Goal: Task Accomplishment & Management: Use online tool/utility

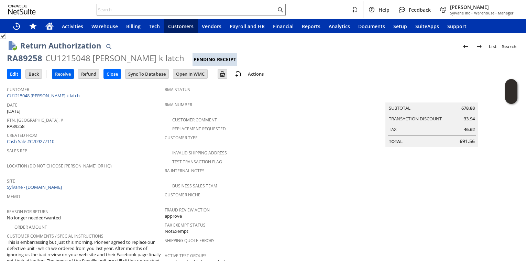
click at [67, 76] on input "Receive" at bounding box center [62, 73] width 21 height 9
click at [65, 74] on input "Receive" at bounding box center [62, 73] width 21 height 9
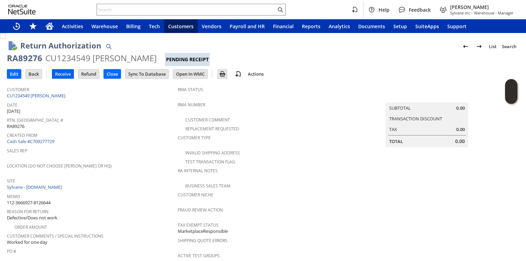
click at [57, 76] on input "Receive" at bounding box center [62, 73] width 21 height 9
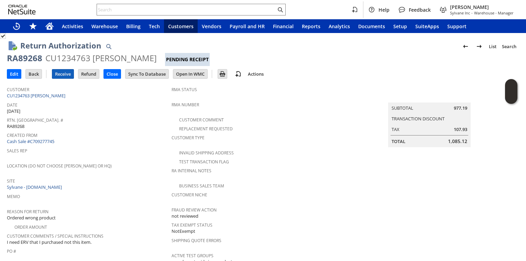
click at [59, 76] on input "Receive" at bounding box center [62, 73] width 21 height 9
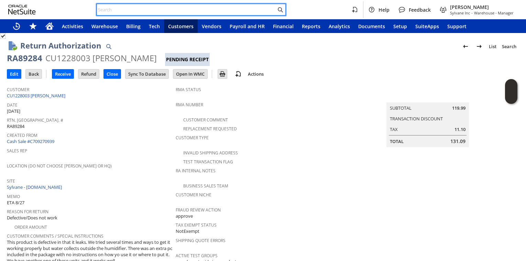
paste input "S1349634"
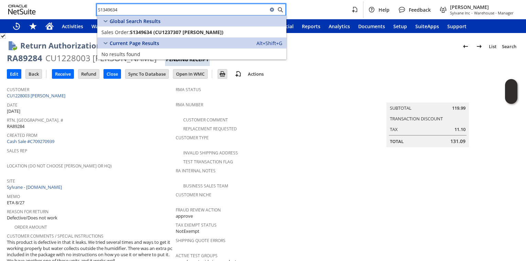
type input "S1349634"
click at [150, 115] on span "Rtn. Auth. #" at bounding box center [89, 119] width 165 height 8
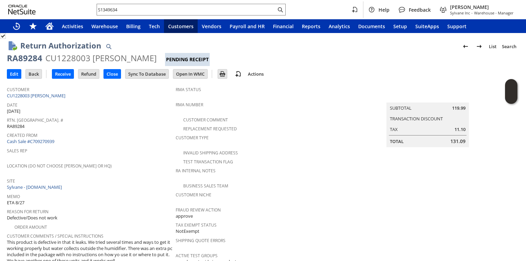
click at [32, 57] on div "RA89284" at bounding box center [24, 58] width 35 height 11
copy div "RA89284"
click at [139, 133] on span "Created From" at bounding box center [89, 134] width 165 height 8
click at [64, 76] on input "Receive" at bounding box center [62, 73] width 21 height 9
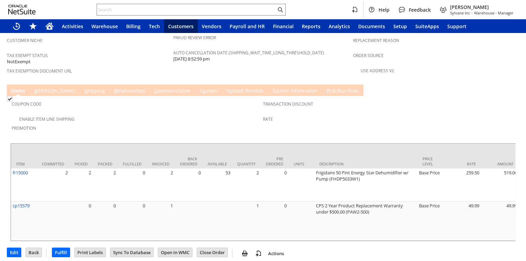
scroll to position [497, 0]
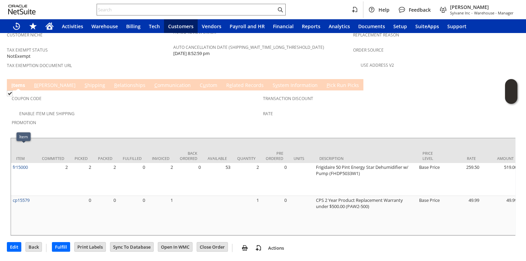
drag, startPoint x: 43, startPoint y: 154, endPoint x: 10, endPoint y: 150, distance: 32.8
click at [10, 150] on div "Item Committed Picked Packed Fulfilled Invoiced Back Ordered Available Quantity…" at bounding box center [262, 186] width 505 height 98
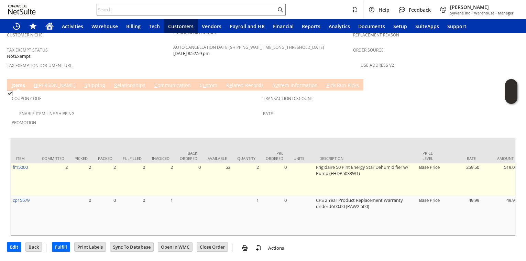
click at [45, 163] on td "2" at bounding box center [53, 179] width 33 height 33
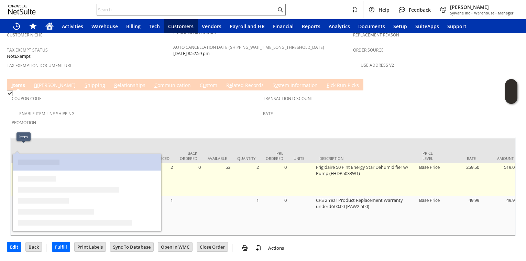
drag, startPoint x: 32, startPoint y: 147, endPoint x: 12, endPoint y: 148, distance: 20.0
click at [12, 163] on td "fr15000" at bounding box center [24, 179] width 26 height 33
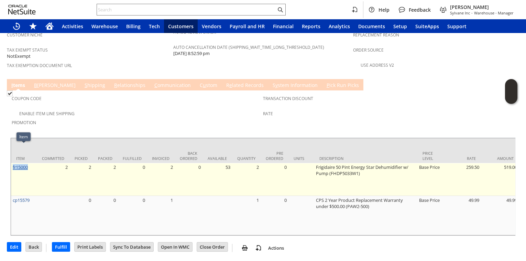
copy link "fr15000"
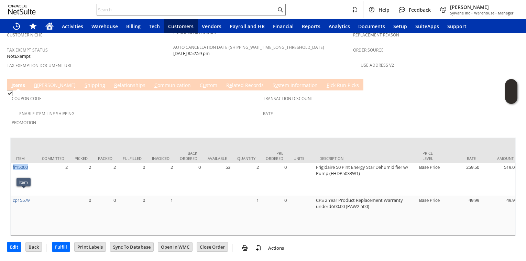
click at [83, 82] on link "S hipping" at bounding box center [95, 86] width 24 height 8
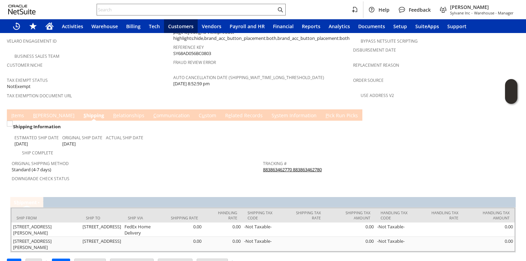
click at [40, 109] on td "B illing" at bounding box center [54, 114] width 50 height 11
click at [40, 112] on link "B illing" at bounding box center [53, 116] width 45 height 8
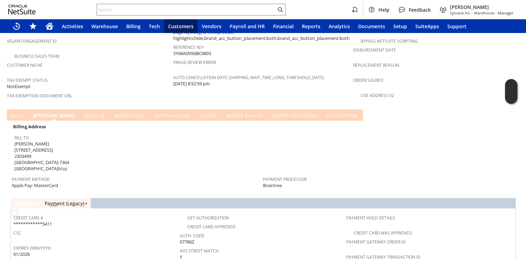
click at [224, 112] on link "R e lated Records" at bounding box center [244, 116] width 41 height 8
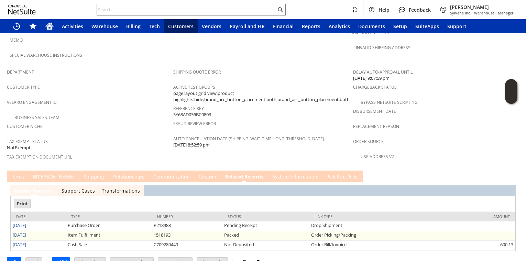
click at [26, 232] on link "[DATE]" at bounding box center [19, 235] width 13 height 6
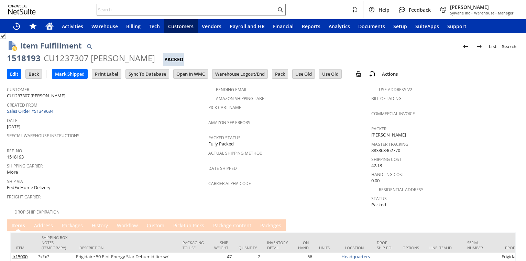
click at [38, 222] on link "A ddress" at bounding box center [43, 226] width 22 height 8
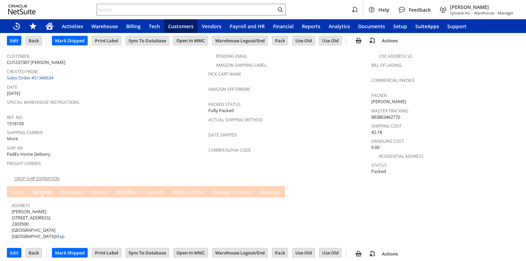
scroll to position [34, 0]
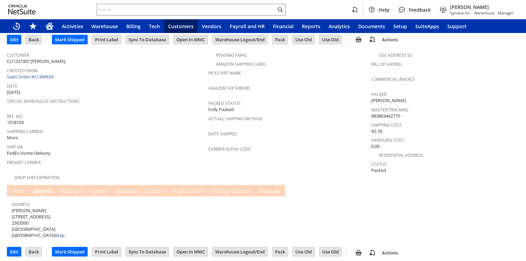
click at [25, 207] on span "Joe Whalen 8510 Aveley Farm Rd 2303500 Easton MD 21601 United States Map" at bounding box center [38, 222] width 53 height 31
copy span "Address"
click at [134, 100] on span "Special Warehouse Instructions" at bounding box center [106, 100] width 198 height 8
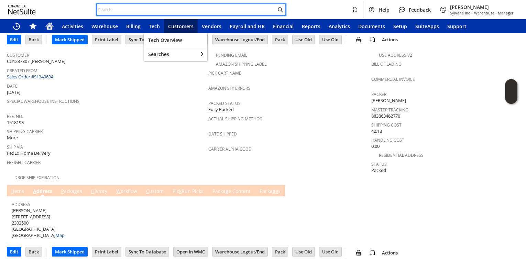
click at [154, 7] on input "text" at bounding box center [186, 9] width 179 height 8
click at [122, 113] on span "Ref. No." at bounding box center [106, 115] width 198 height 8
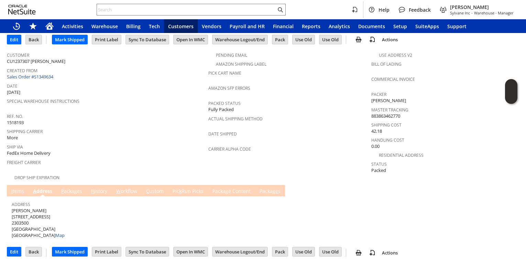
click at [18, 190] on link "I tems" at bounding box center [18, 192] width 16 height 8
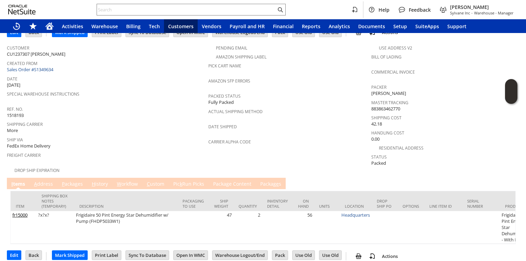
scroll to position [45, 0]
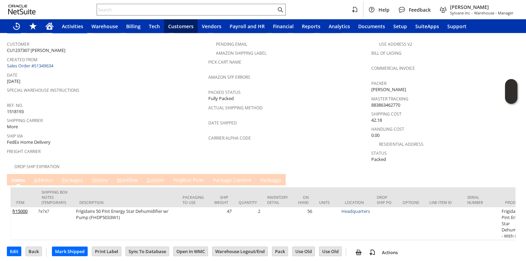
click at [75, 177] on link "P ackages" at bounding box center [72, 181] width 24 height 8
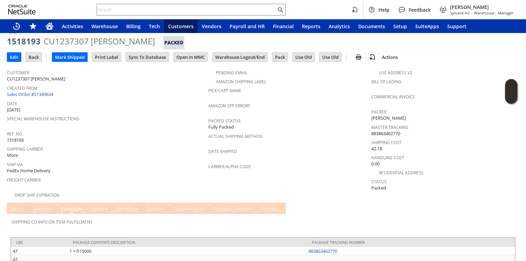
scroll to position [0, 0]
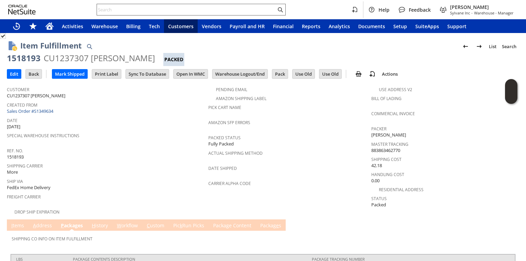
click at [129, 9] on input "text" at bounding box center [186, 9] width 179 height 8
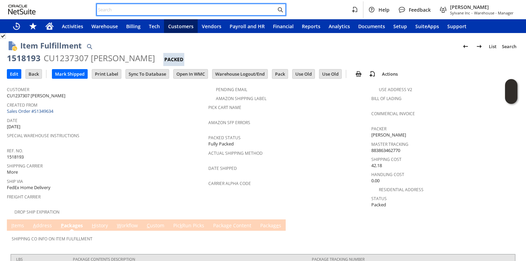
paste input "S1349563"
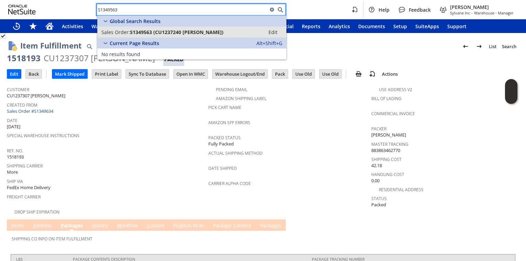
type input "S1349563"
click at [142, 31] on span "S1349563 (CU1237240 Yen-Wen Chen)" at bounding box center [176, 32] width 93 height 7
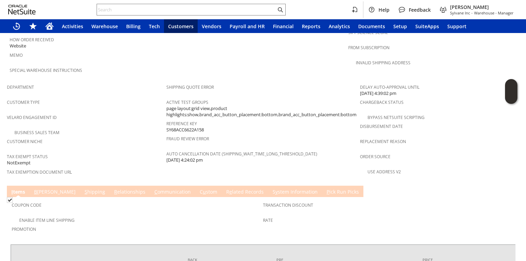
scroll to position [419, 0]
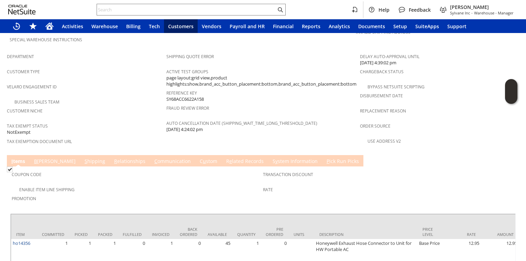
click at [224, 158] on link "R e lated Records" at bounding box center [244, 162] width 41 height 8
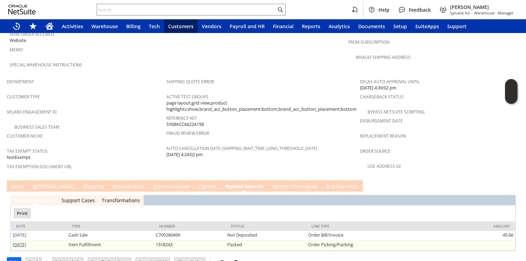
click at [23, 241] on link "[DATE]" at bounding box center [19, 244] width 13 height 6
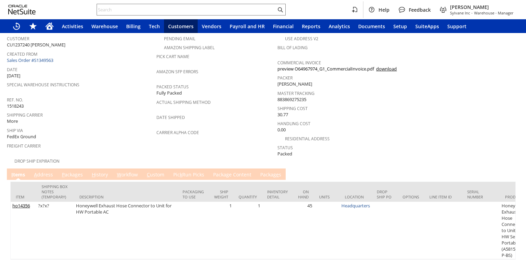
scroll to position [70, 0]
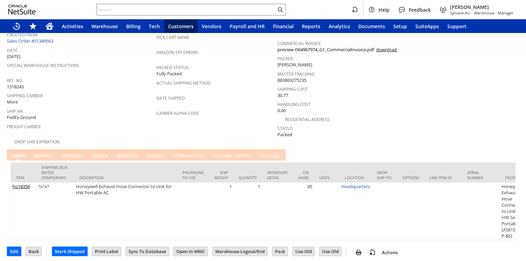
click at [197, 154] on link "Pic k Run Picks" at bounding box center [188, 156] width 34 height 8
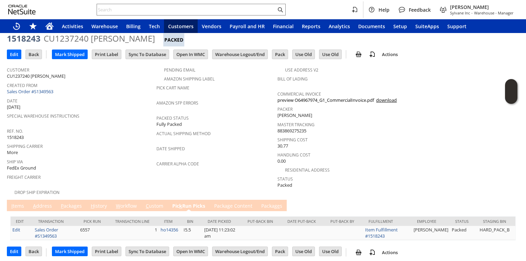
scroll to position [0, 0]
click at [119, 157] on span "Ship Via" at bounding box center [80, 161] width 146 height 8
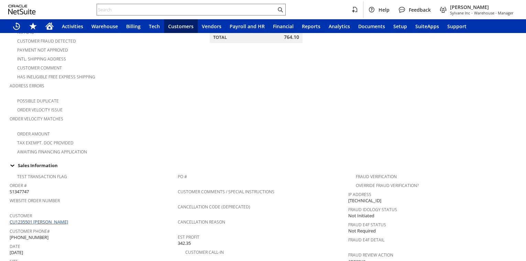
click at [38, 218] on link "CU1235501 [PERSON_NAME]" at bounding box center [40, 221] width 60 height 6
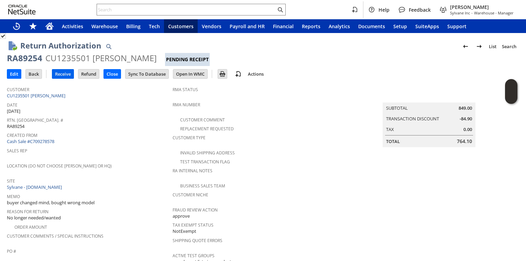
click at [65, 75] on input "Receive" at bounding box center [62, 73] width 21 height 9
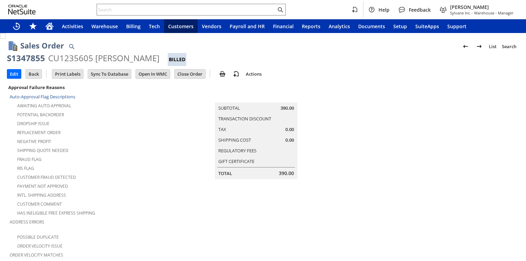
click at [27, 60] on div "S1347855" at bounding box center [26, 58] width 38 height 11
copy div "S1347855"
click at [110, 127] on div "Replacement Order" at bounding box center [94, 131] width 168 height 8
click at [112, 186] on td "Payment not approved" at bounding box center [94, 185] width 168 height 9
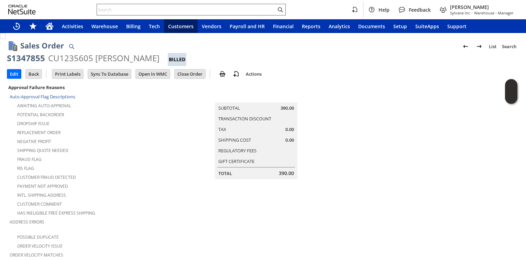
click at [148, 12] on input "text" at bounding box center [186, 9] width 179 height 8
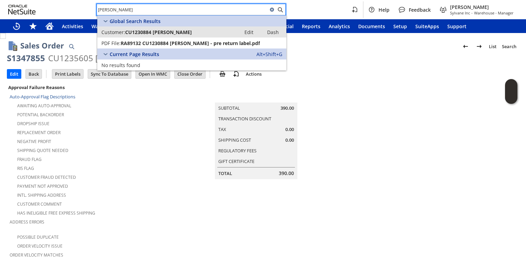
type input "hans hahne"
click at [155, 30] on span "CU1230884 Hans J Hahne" at bounding box center [158, 32] width 67 height 7
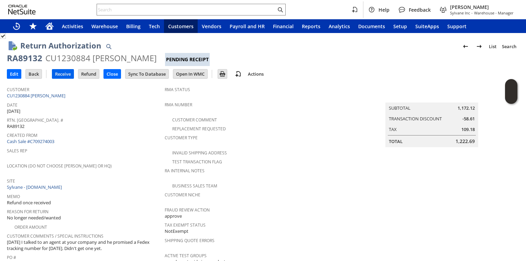
click at [67, 76] on input "Receive" at bounding box center [62, 73] width 21 height 9
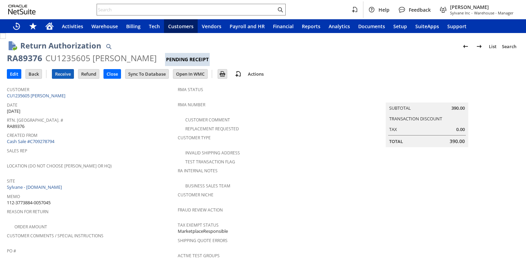
click at [63, 73] on input "Receive" at bounding box center [62, 73] width 21 height 9
click at [69, 74] on input "Receive" at bounding box center [62, 73] width 21 height 9
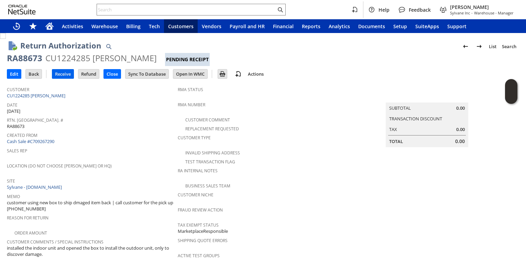
click at [64, 76] on input "Receive" at bounding box center [62, 73] width 21 height 9
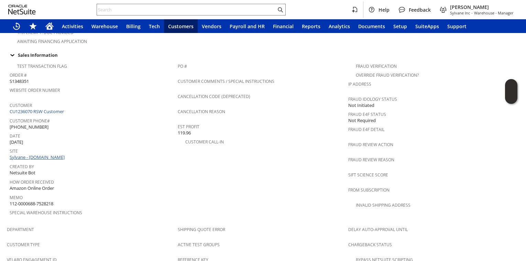
scroll to position [227, 0]
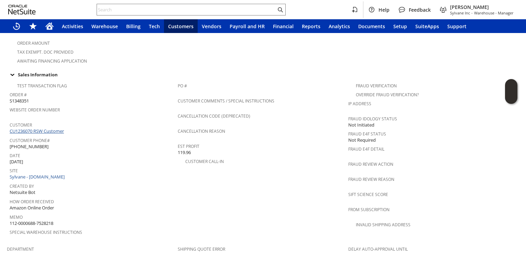
click at [55, 128] on link "CU1236070 RSW Customer" at bounding box center [38, 131] width 56 height 6
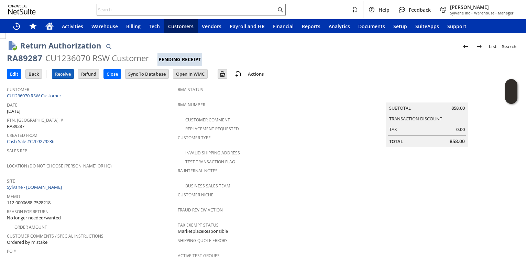
click at [64, 77] on input "Receive" at bounding box center [62, 73] width 21 height 9
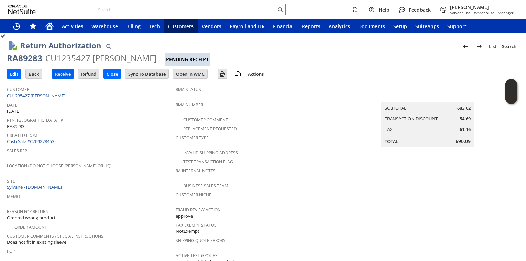
click at [65, 73] on input "Receive" at bounding box center [62, 73] width 21 height 9
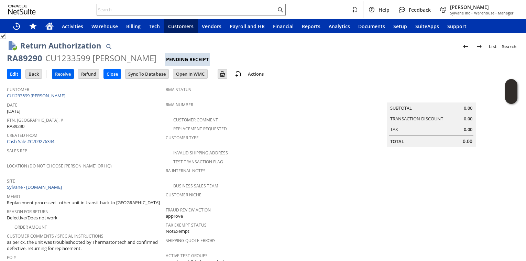
click at [60, 75] on input "Receive" at bounding box center [62, 73] width 21 height 9
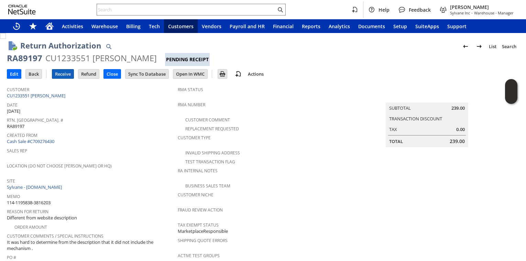
click at [73, 78] on input "Receive" at bounding box center [62, 73] width 21 height 9
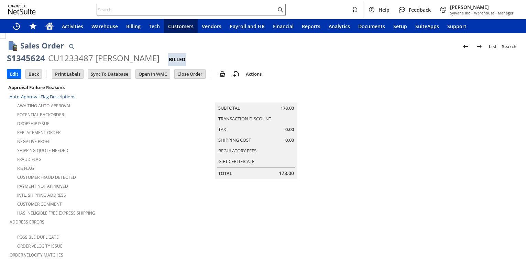
scroll to position [227, 0]
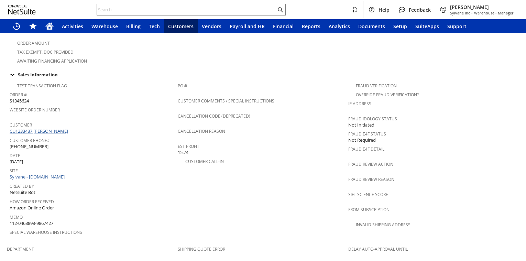
click at [49, 128] on link "CU1233487 [PERSON_NAME]" at bounding box center [40, 131] width 60 height 6
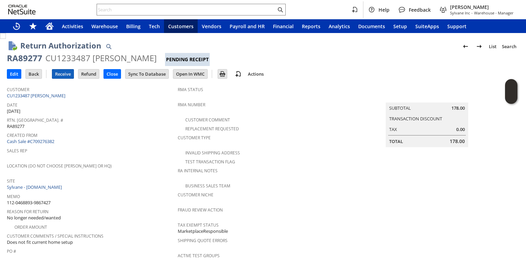
click at [64, 75] on input "Receive" at bounding box center [62, 73] width 21 height 9
click at [46, 142] on link "Cash Sale #C709276382" at bounding box center [30, 141] width 47 height 6
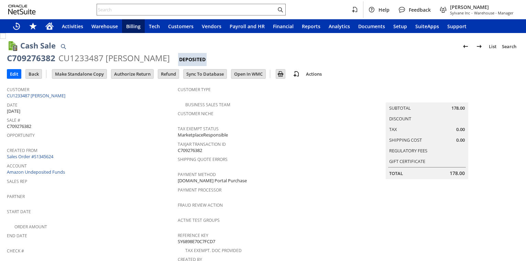
click at [52, 155] on link "Sales Order #S1345624" at bounding box center [31, 156] width 48 height 6
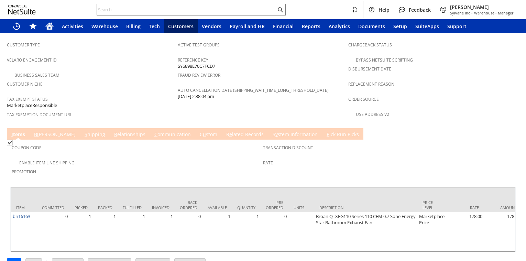
click at [224, 131] on link "R e lated Records" at bounding box center [244, 135] width 41 height 8
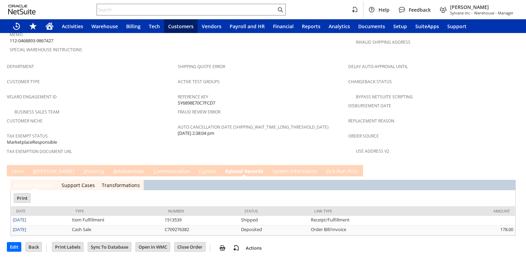
scroll to position [394, 0]
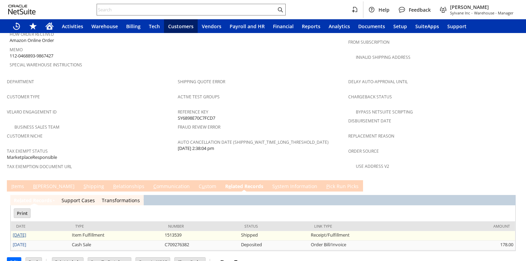
click at [26, 232] on link "8/11/2025" at bounding box center [19, 235] width 13 height 6
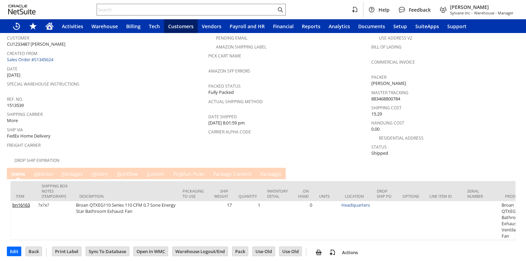
click at [66, 170] on link "P ackages" at bounding box center [72, 174] width 24 height 8
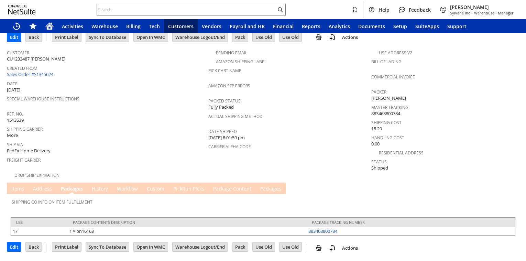
scroll to position [32, 0]
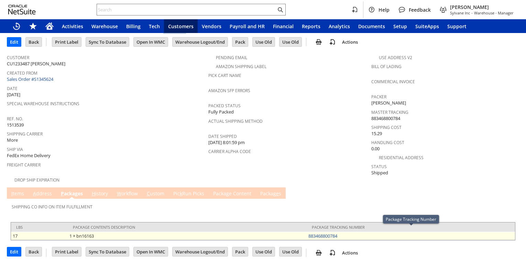
click at [341, 232] on td "883468800784" at bounding box center [410, 236] width 208 height 8
copy link "883468800784"
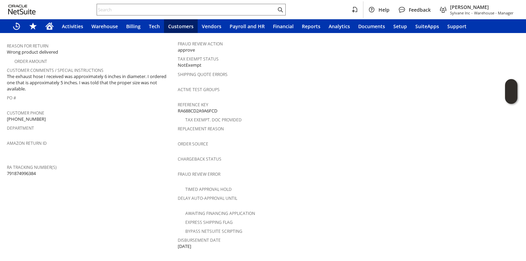
scroll to position [317, 0]
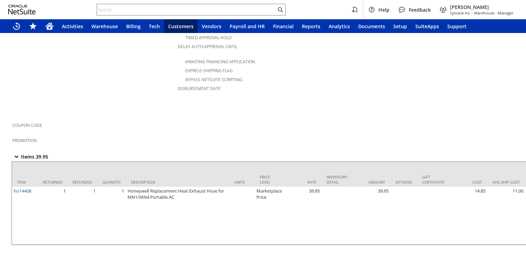
scroll to position [453, 0]
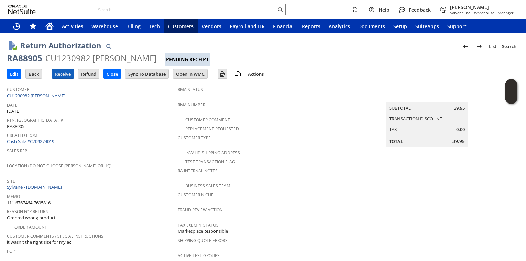
click at [57, 74] on input "Receive" at bounding box center [62, 73] width 21 height 9
click at [57, 73] on input "Receive" at bounding box center [62, 73] width 21 height 9
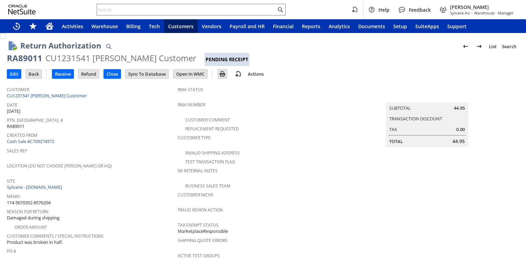
click at [19, 58] on div "RA89011" at bounding box center [24, 58] width 35 height 11
copy div "RA89011"
click at [64, 78] on input "Receive" at bounding box center [62, 73] width 21 height 9
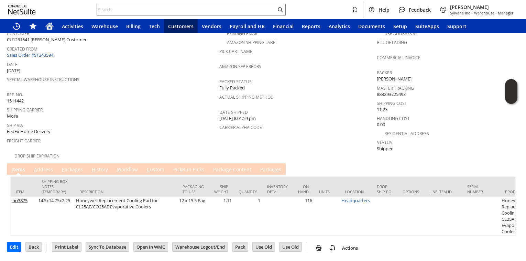
click at [78, 166] on link "P ackages" at bounding box center [72, 170] width 24 height 8
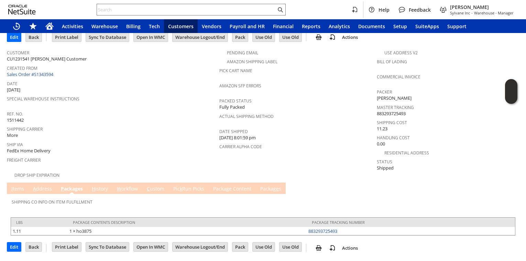
scroll to position [32, 0]
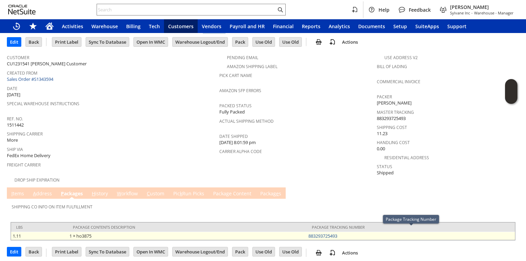
click at [345, 232] on td "883293725493" at bounding box center [410, 236] width 208 height 8
copy link "883293725493"
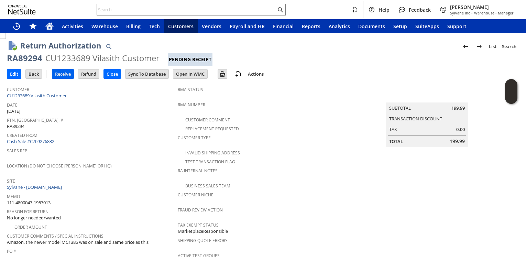
click at [68, 78] on td "Receive" at bounding box center [63, 74] width 22 height 10
click at [68, 76] on input "Receive" at bounding box center [62, 73] width 21 height 9
click at [60, 74] on input "Receive" at bounding box center [62, 73] width 21 height 9
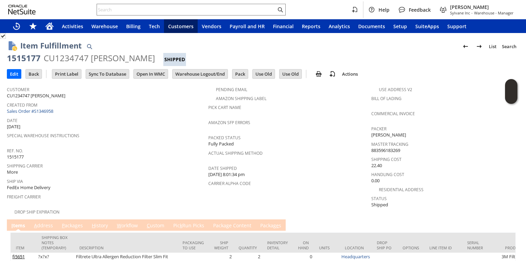
scroll to position [58, 0]
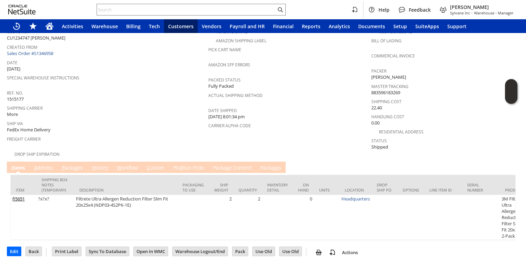
click at [75, 164] on link "P ackages" at bounding box center [72, 168] width 24 height 8
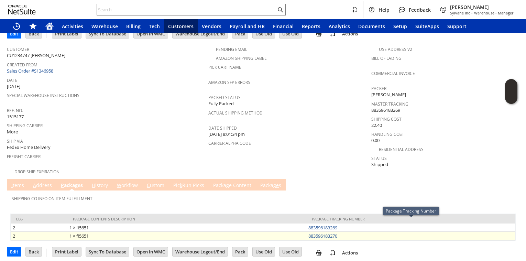
click at [341, 232] on td "883596183270" at bounding box center [410, 236] width 208 height 8
copy link "883596183270"
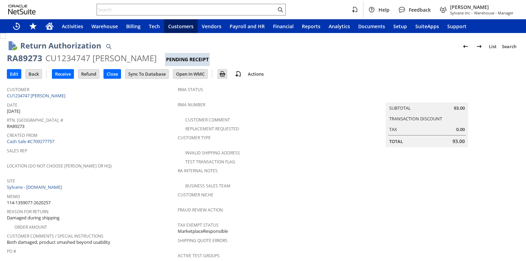
click at [21, 61] on div "RA89273" at bounding box center [24, 58] width 35 height 11
click at [55, 71] on input "Receive" at bounding box center [62, 73] width 21 height 9
click at [62, 75] on input "Receive" at bounding box center [62, 73] width 21 height 9
